Goal: Find specific page/section: Find specific page/section

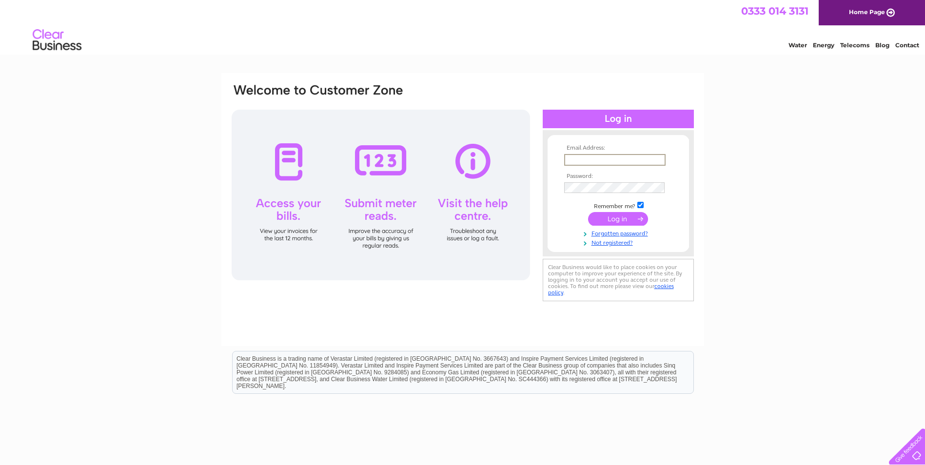
click at [577, 160] on input "text" at bounding box center [614, 160] width 101 height 12
type input "michaeldodds2000@yahoo.co.uk"
click at [588, 212] on input "submit" at bounding box center [618, 219] width 60 height 14
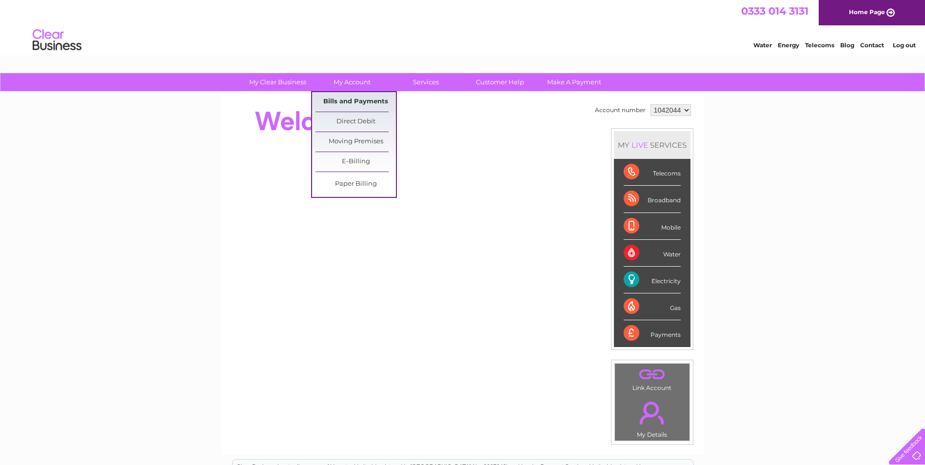
click at [350, 102] on link "Bills and Payments" at bounding box center [355, 101] width 80 height 19
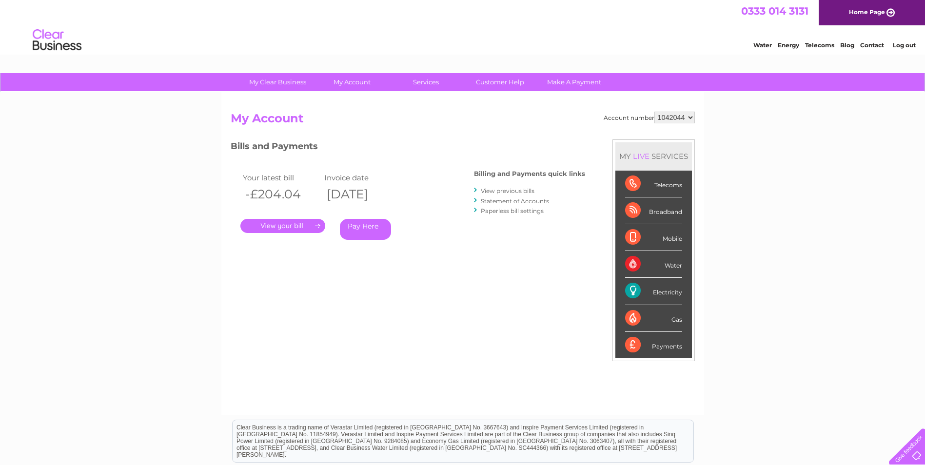
click at [285, 225] on link "." at bounding box center [282, 226] width 85 height 14
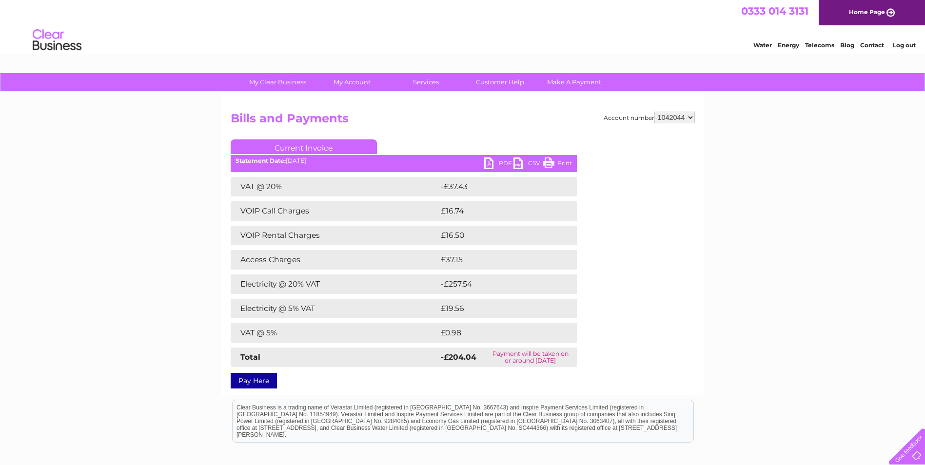
drag, startPoint x: 556, startPoint y: 164, endPoint x: 63, endPoint y: 19, distance: 514.3
click at [556, 164] on link "Print" at bounding box center [556, 164] width 29 height 14
